Goal: Use online tool/utility: Utilize a website feature to perform a specific function

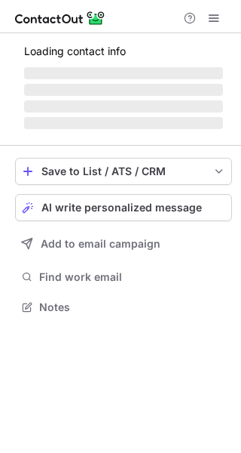
scroll to position [330, 241]
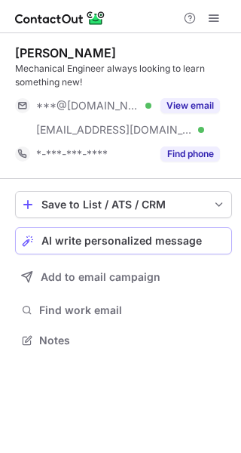
click at [141, 235] on span "AI write personalized message" at bounding box center [121, 241] width 161 height 12
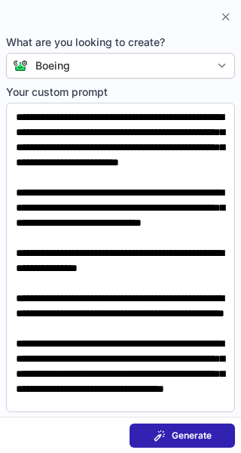
click at [190, 435] on span "Generate" at bounding box center [192, 435] width 40 height 12
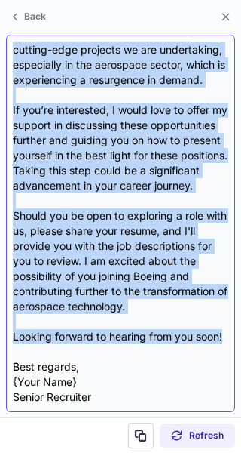
scroll to position [422, 0]
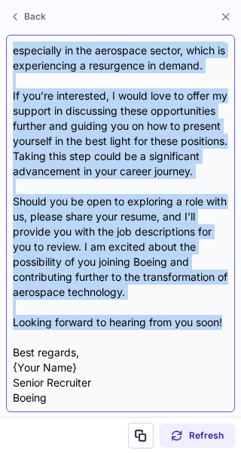
drag, startPoint x: 10, startPoint y: 45, endPoint x: 142, endPoint y: 347, distance: 329.4
click at [142, 347] on div "Dear {Candidate's Name}, I hope this message finds you well! I came across your…" at bounding box center [120, 223] width 229 height 377
copy div "Dear {Candidate's Name}, I hope this message finds you well! I came across your…"
